Goal: Check status: Check status

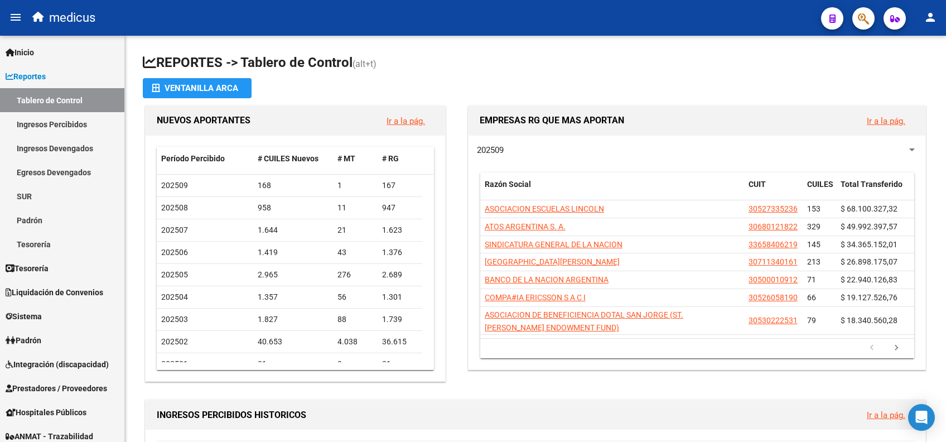
click at [859, 26] on span "button" at bounding box center [863, 18] width 11 height 23
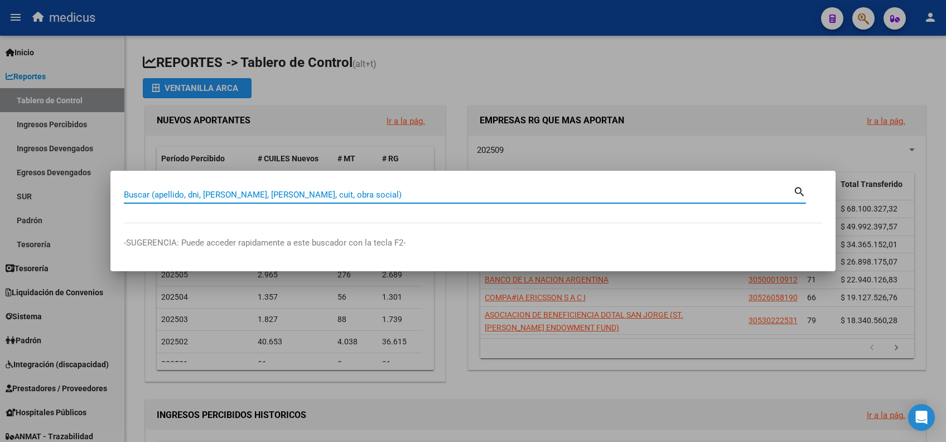
click at [446, 200] on input "Buscar (apellido, dni, [PERSON_NAME], [PERSON_NAME], cuit, obra social)" at bounding box center [458, 195] width 669 height 10
paste input "27443615623"
type input "27443615623"
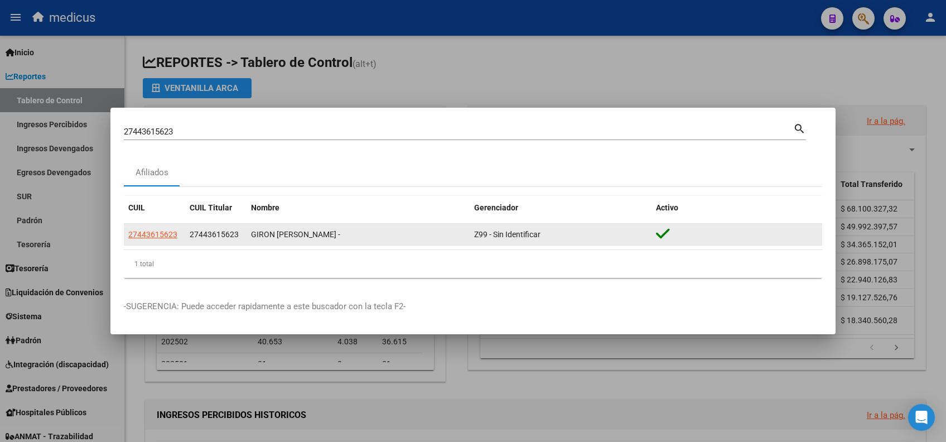
click at [152, 238] on span "27443615623" at bounding box center [152, 234] width 49 height 9
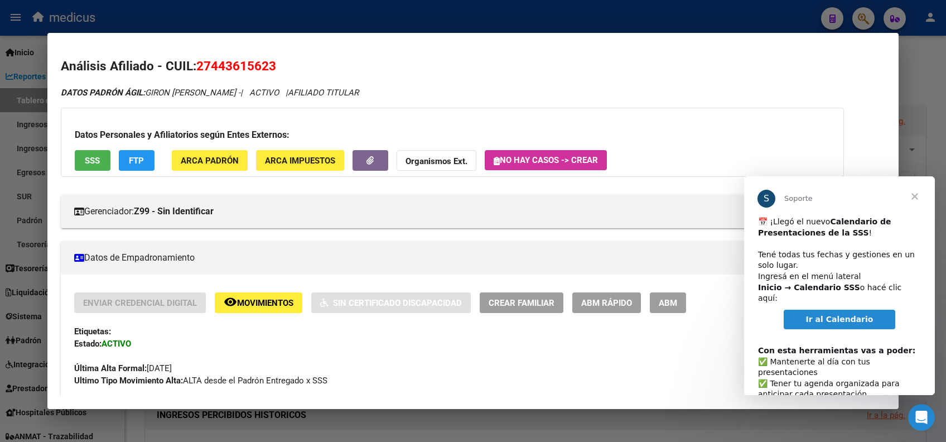
click at [917, 194] on span "Cerrar" at bounding box center [914, 196] width 40 height 40
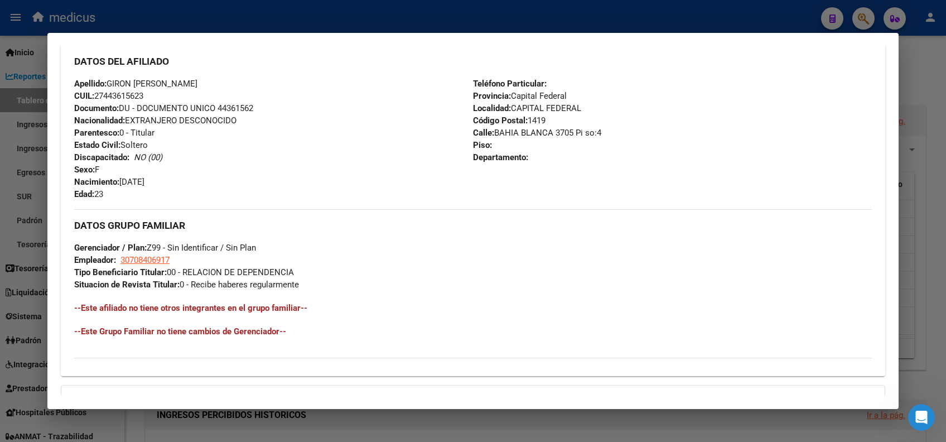
scroll to position [498, 0]
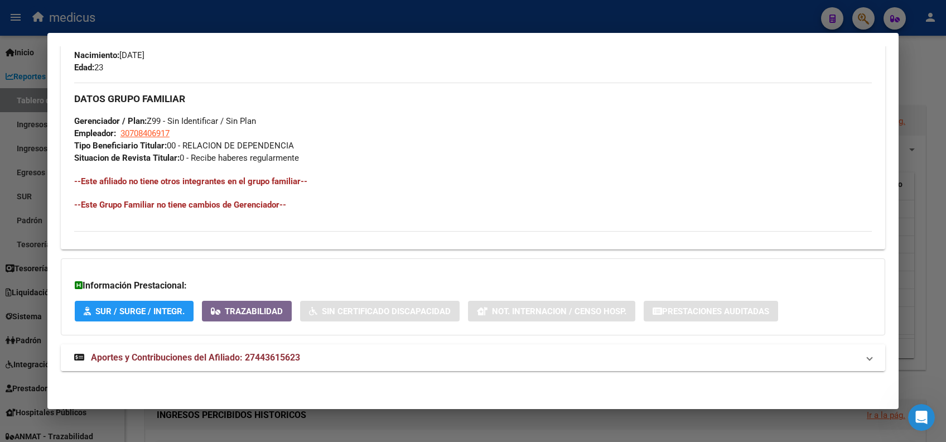
click at [227, 359] on span "Aportes y Contribuciones del Afiliado: 27443615623" at bounding box center [195, 357] width 209 height 11
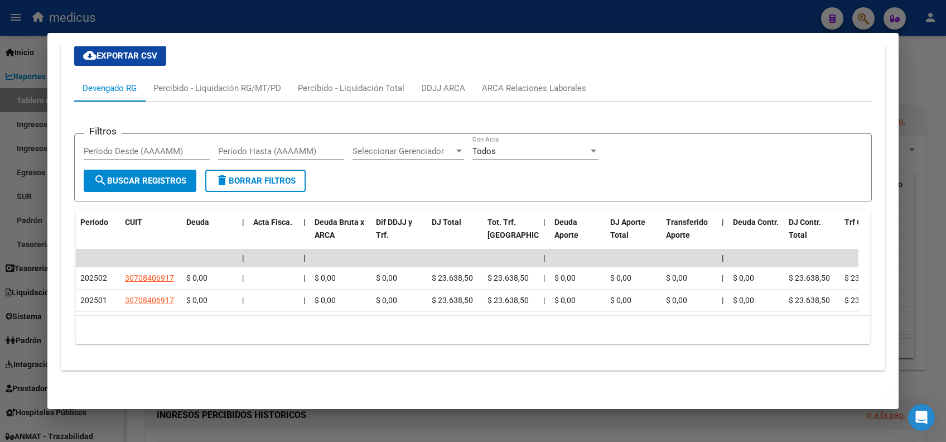
scroll to position [869, 0]
click at [175, 82] on div "Percibido - Liquidación RG/MT/PD" at bounding box center [217, 88] width 128 height 12
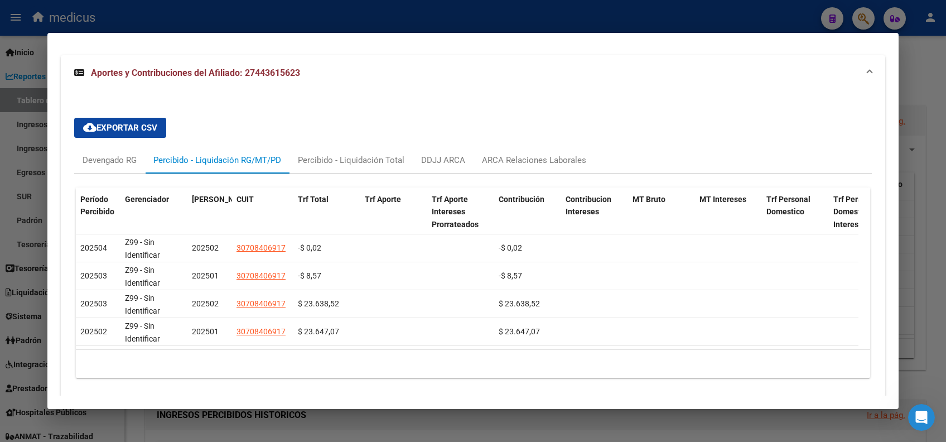
scroll to position [757, 0]
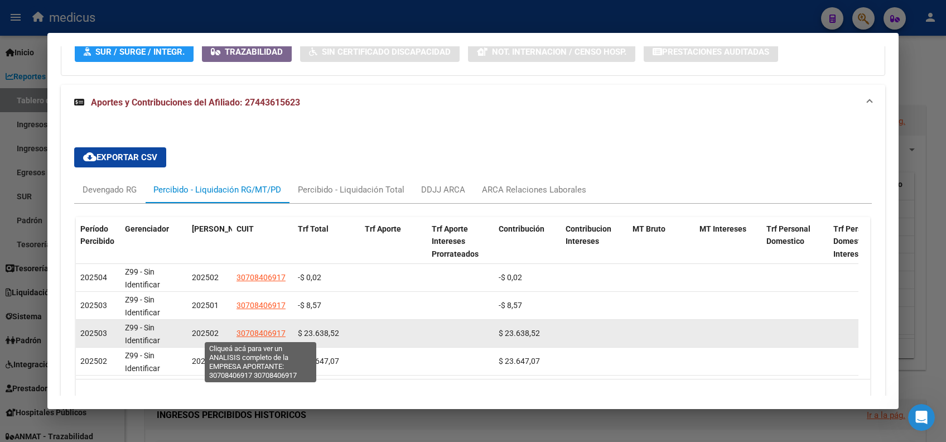
click at [255, 335] on span "30708406917" at bounding box center [260, 332] width 49 height 9
type textarea "30708406917"
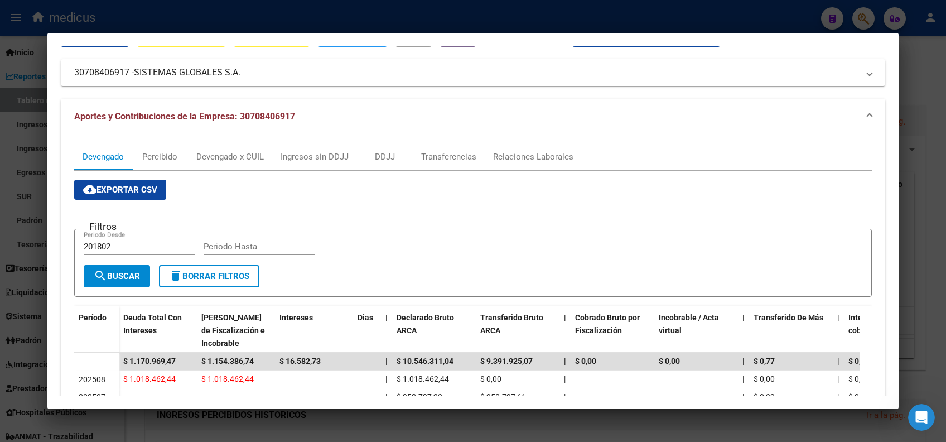
scroll to position [74, 0]
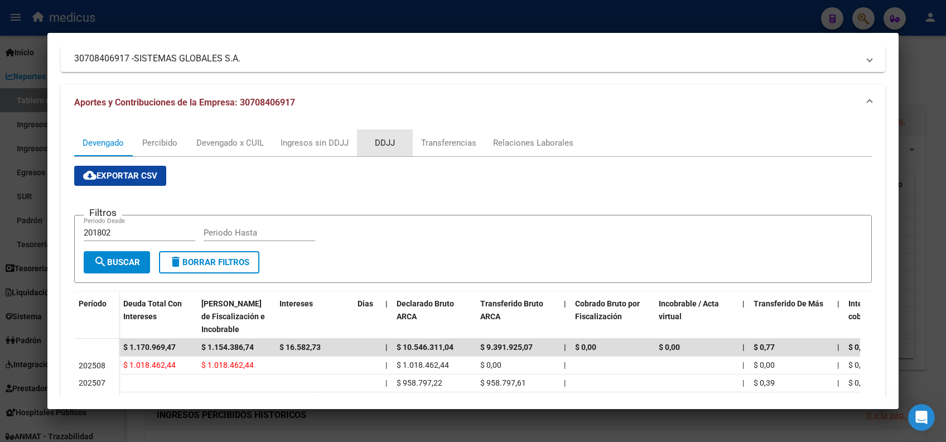
click at [393, 138] on div "DDJJ" at bounding box center [385, 143] width 20 height 12
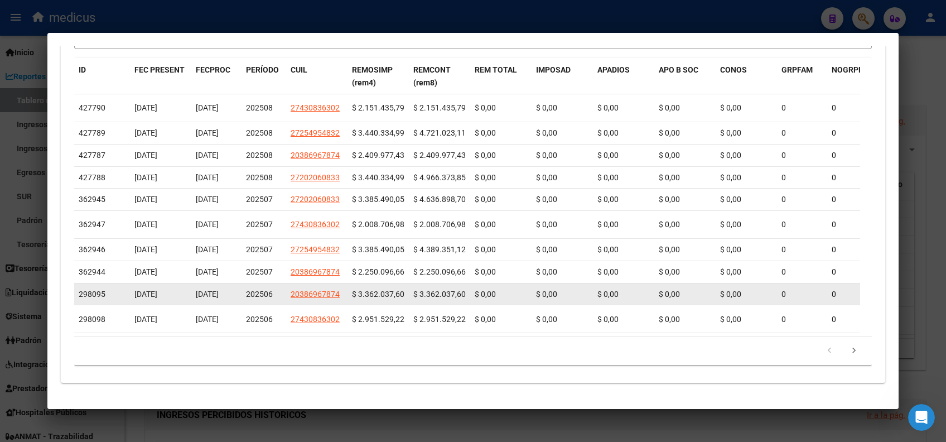
scroll to position [385, 0]
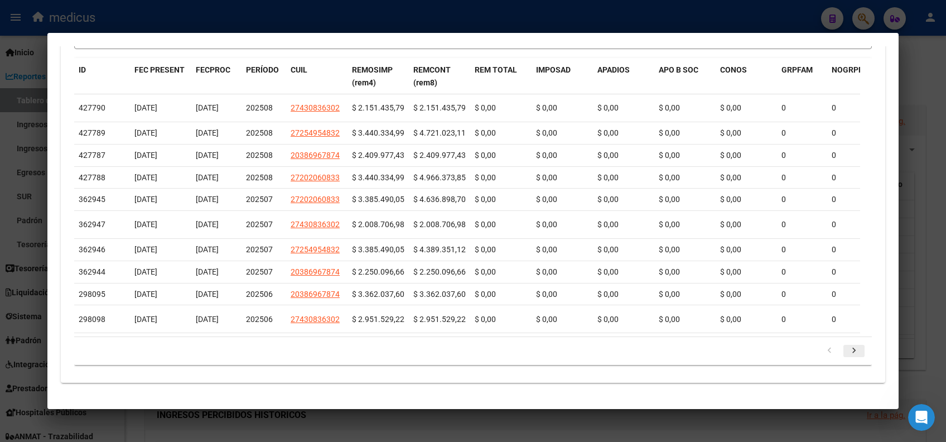
click at [846, 351] on icon "go to next page" at bounding box center [853, 351] width 14 height 13
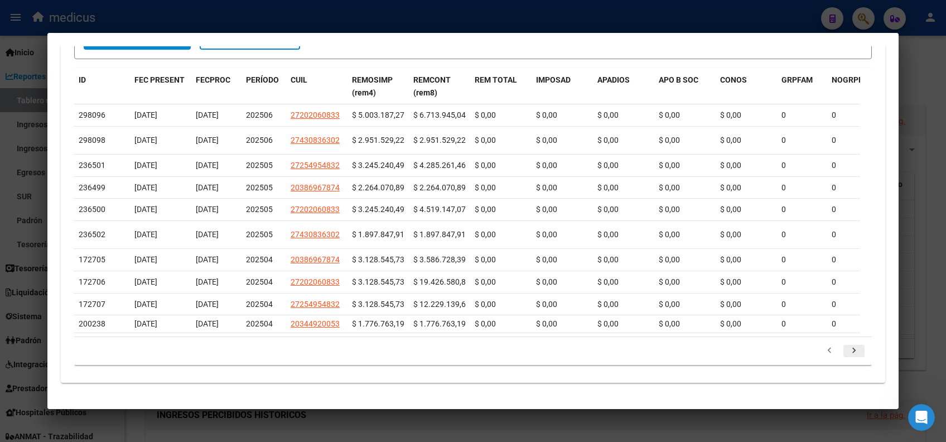
click at [846, 351] on icon "go to next page" at bounding box center [853, 351] width 14 height 13
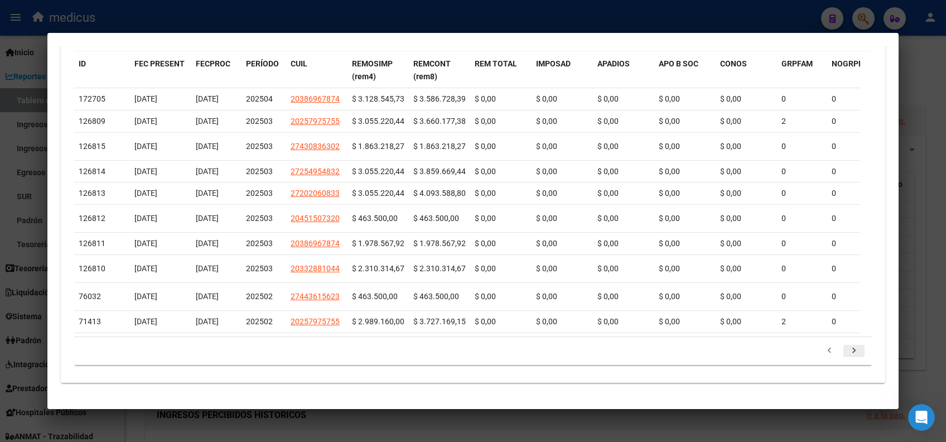
click at [846, 359] on icon "go to next page" at bounding box center [853, 351] width 14 height 13
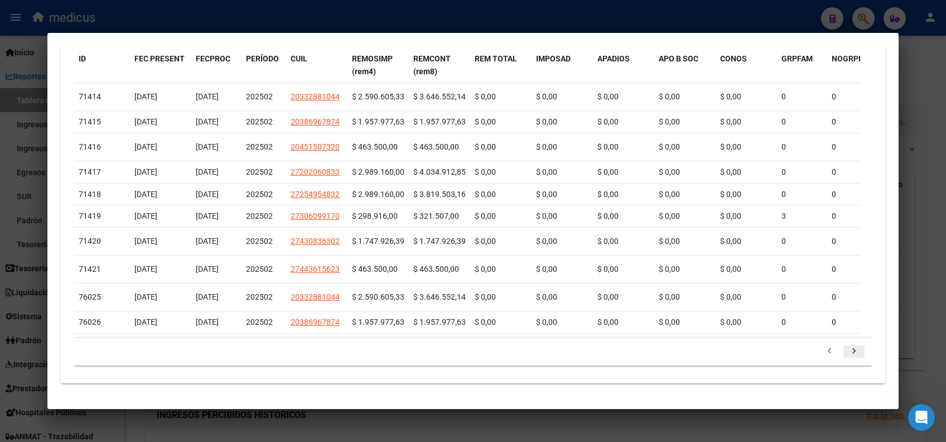
click at [846, 359] on icon "go to next page" at bounding box center [853, 352] width 14 height 13
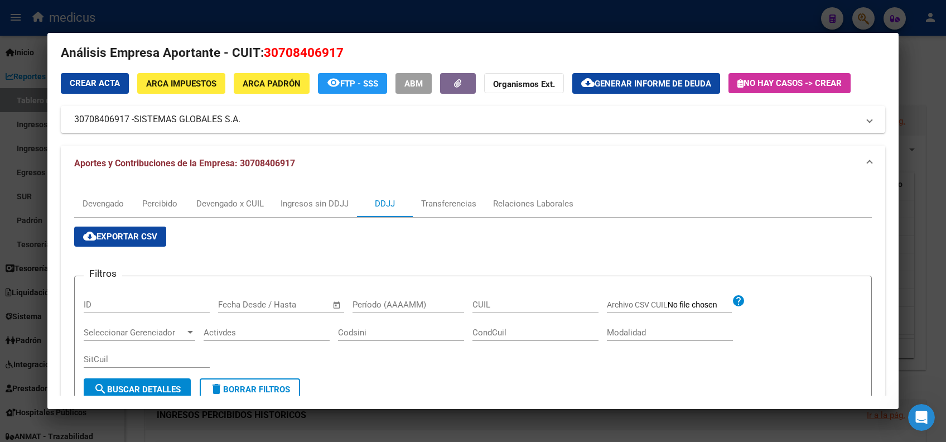
scroll to position [0, 0]
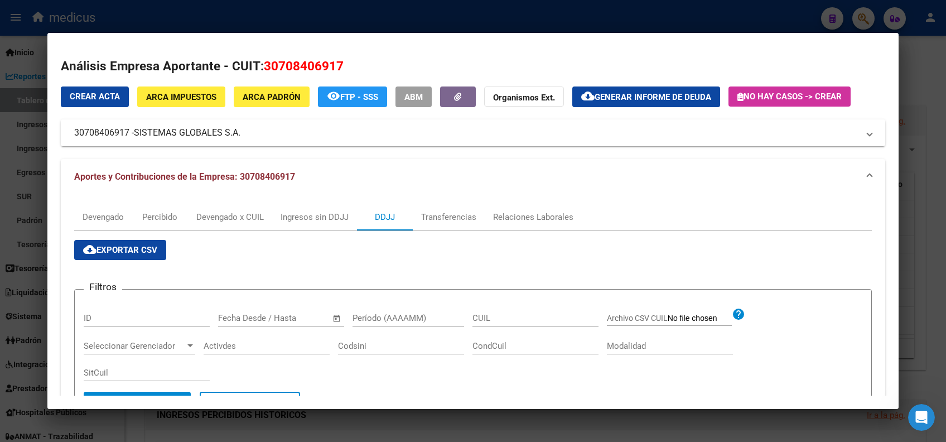
click at [492, 317] on input "CUIL" at bounding box center [535, 318] width 126 height 10
paste input "27-44361562-3"
type input "27-44361562-3"
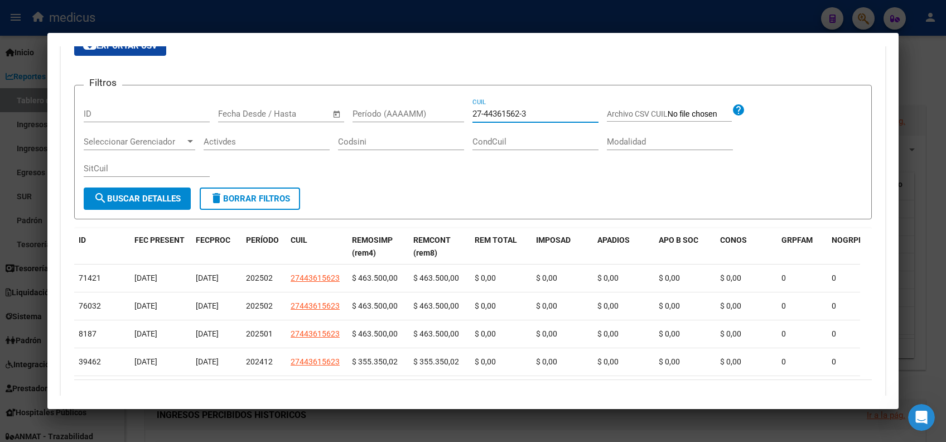
scroll to position [184, 0]
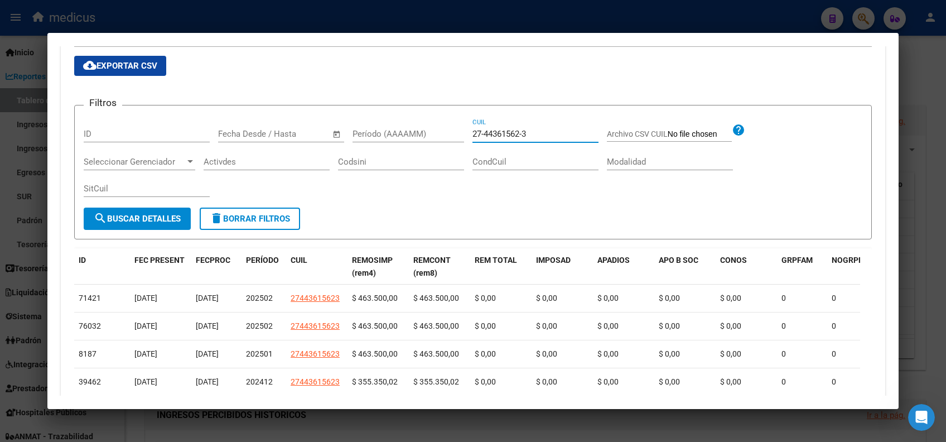
drag, startPoint x: 532, startPoint y: 130, endPoint x: 424, endPoint y: 125, distance: 108.3
click at [424, 125] on div "Filtros ID Fecha inicio – Fecha fin Fecha Desde / Hasta Período (AAAAMM) 27-443…" at bounding box center [473, 161] width 778 height 94
click at [404, 124] on div "Filtros ID Fecha inicio – Fecha fin Fecha Desde / Hasta Período (AAAAMM) CUIL A…" at bounding box center [473, 161] width 778 height 94
click at [405, 129] on input "Período (AAAAMM)" at bounding box center [408, 134] width 112 height 10
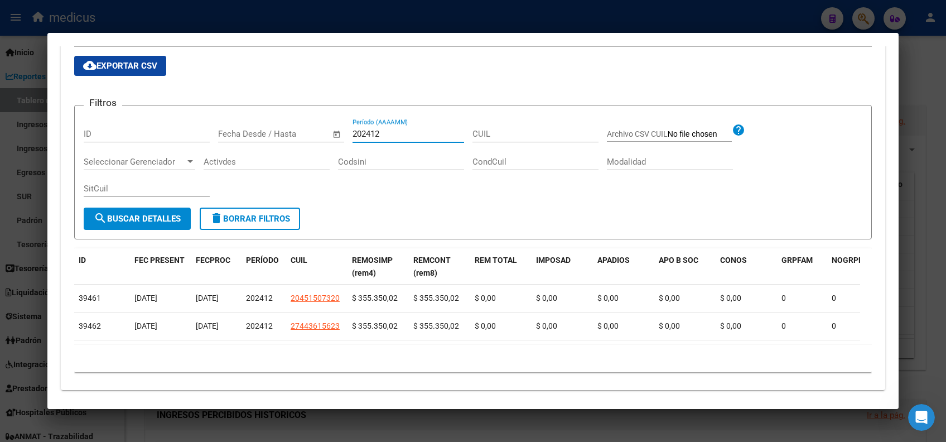
type input "202412"
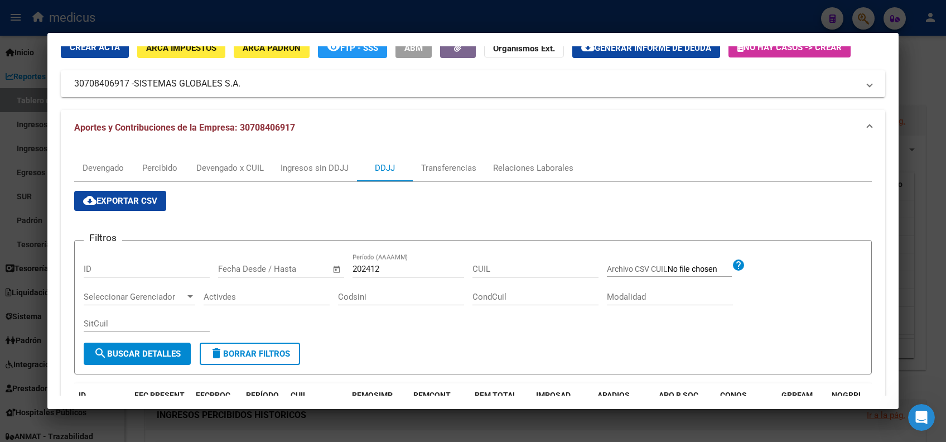
scroll to position [36, 0]
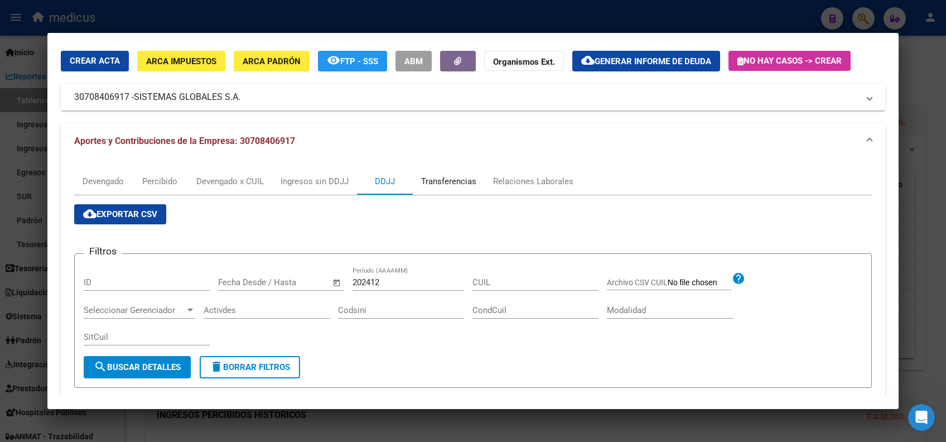
click at [471, 185] on div "Transferencias" at bounding box center [448, 181] width 55 height 12
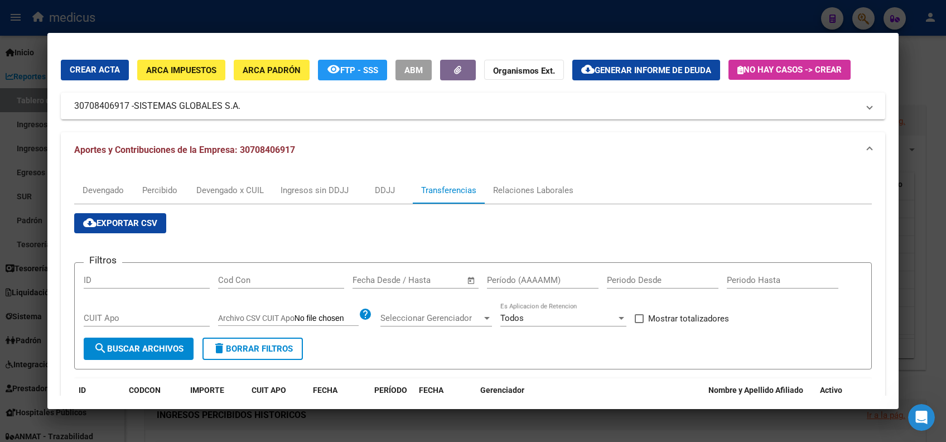
scroll to position [0, 0]
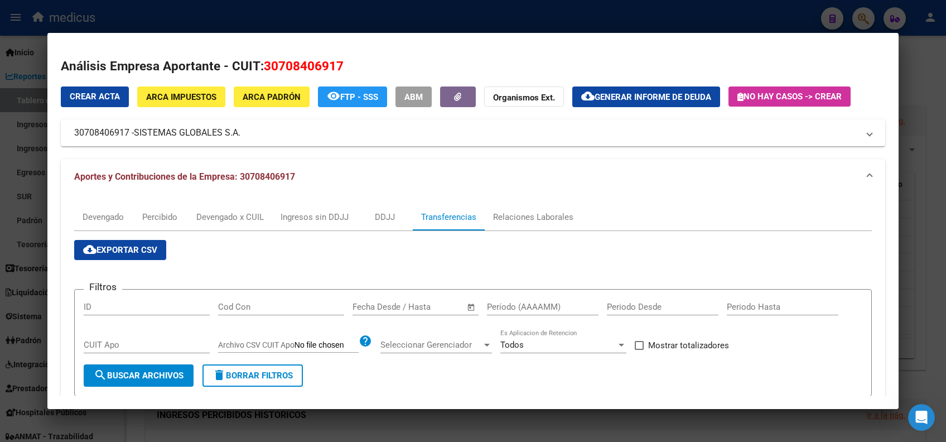
click at [524, 304] on input "Período (AAAAMM)" at bounding box center [543, 307] width 112 height 10
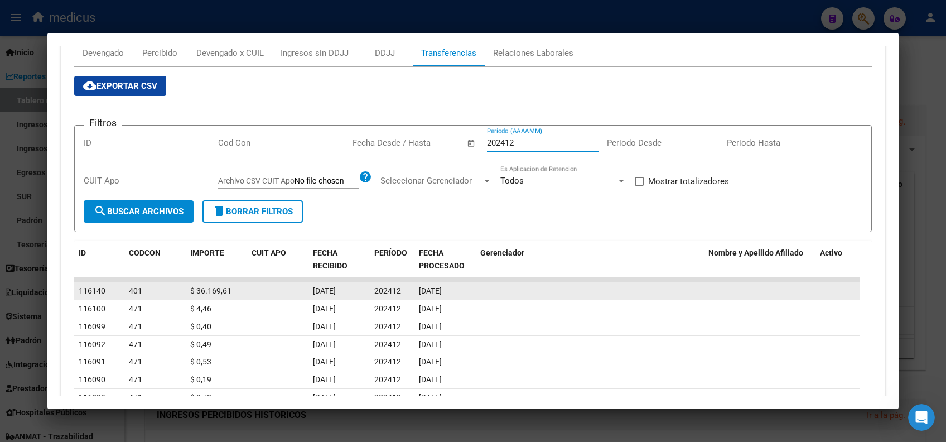
scroll to position [141, 0]
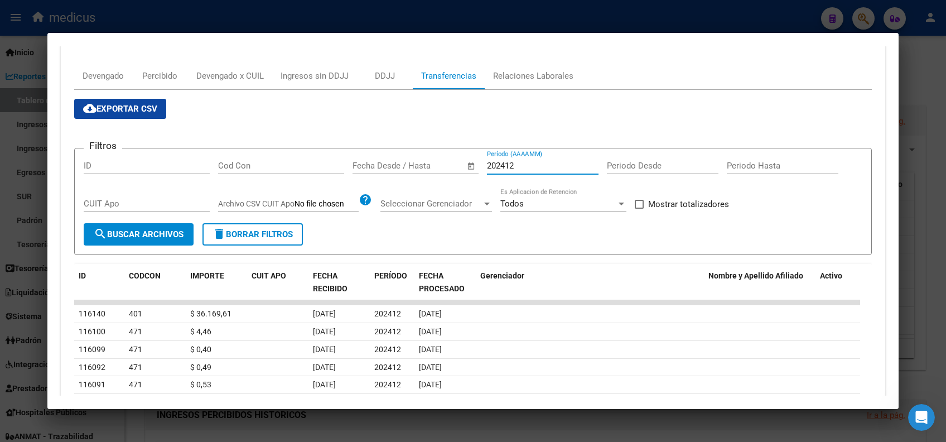
type input "202412"
click at [640, 201] on span at bounding box center [639, 204] width 9 height 9
click at [639, 209] on input "Mostrar totalizadores" at bounding box center [638, 209] width 1 height 1
checkbox input "true"
click at [142, 236] on span "search Buscar Archivos" at bounding box center [139, 234] width 90 height 10
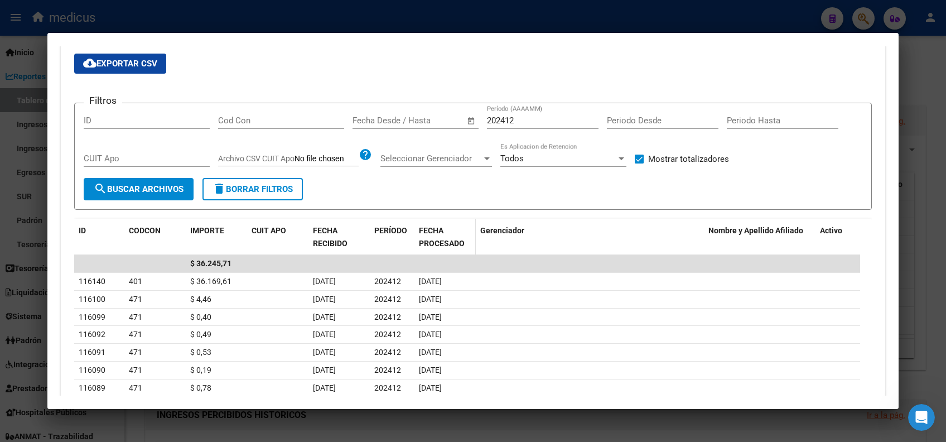
scroll to position [290, 0]
